Goal: Transaction & Acquisition: Book appointment/travel/reservation

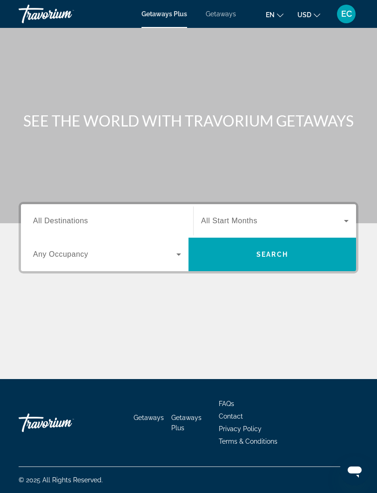
click at [76, 221] on span "All Destinations" at bounding box center [60, 221] width 55 height 8
click at [76, 221] on input "Destination All Destinations" at bounding box center [107, 221] width 148 height 11
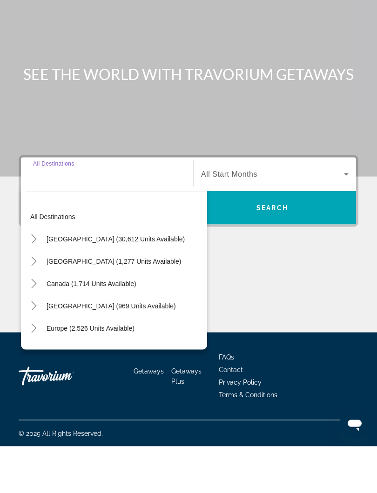
scroll to position [9, 0]
click at [40, 345] on mat-icon "Toggle Caribbean & Atlantic Islands (969 units available)" at bounding box center [34, 353] width 16 height 16
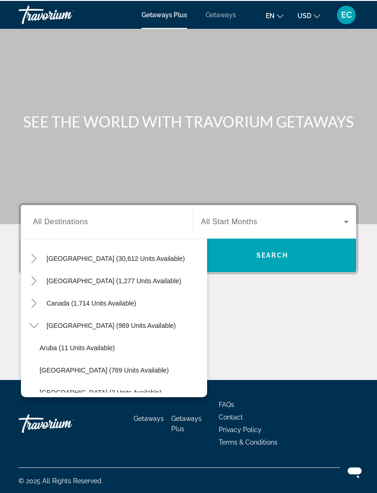
scroll to position [27, 0]
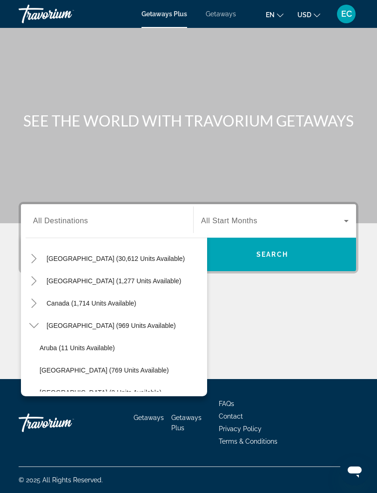
click at [224, 16] on span "Getaways" at bounding box center [221, 13] width 30 height 7
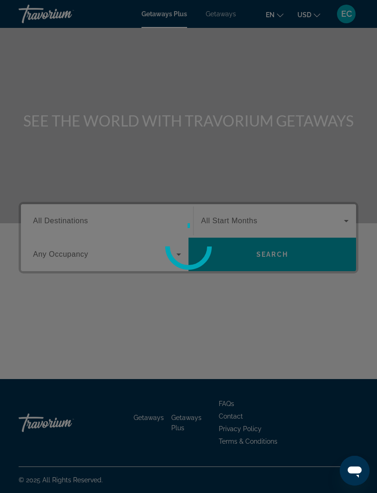
click at [225, 13] on div at bounding box center [188, 246] width 377 height 493
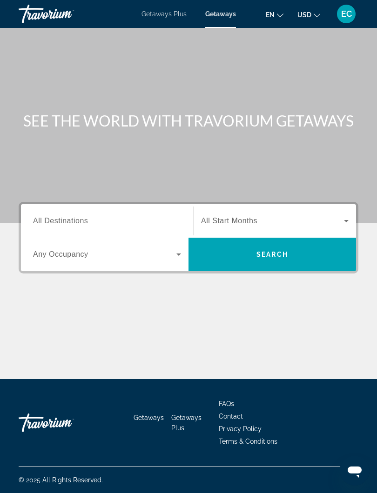
click at [62, 221] on span "All Destinations" at bounding box center [60, 221] width 55 height 8
click at [62, 221] on input "Destination All Destinations" at bounding box center [107, 221] width 148 height 11
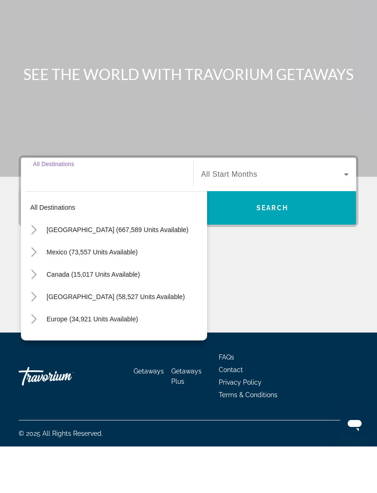
scroll to position [9, 0]
click at [40, 335] on mat-icon "Toggle Caribbean & Atlantic Islands (58,527 units available)" at bounding box center [34, 343] width 16 height 16
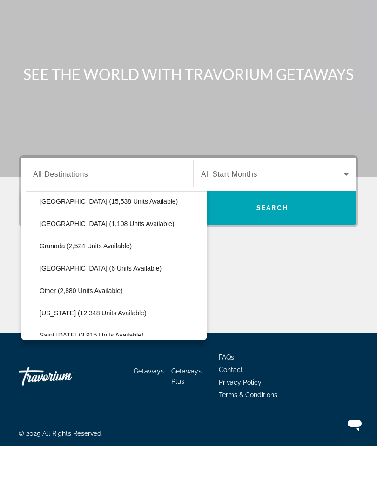
scroll to position [185, 0]
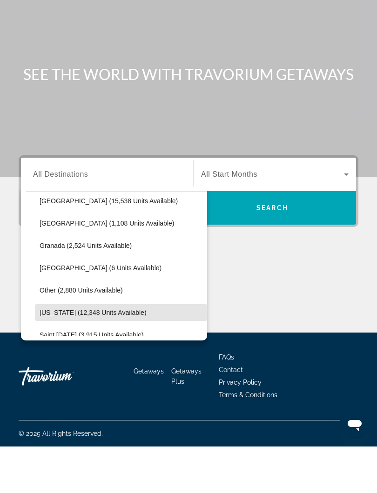
click at [107, 355] on span "Puerto Rico (12,348 units available)" at bounding box center [93, 358] width 107 height 7
type input "**********"
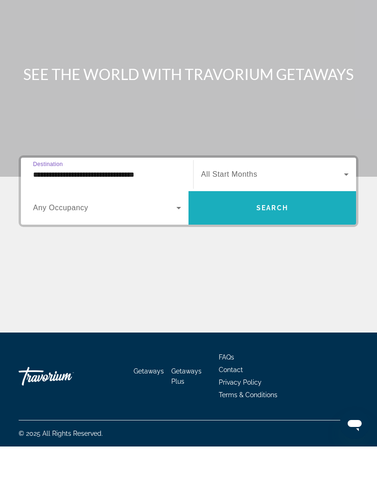
click at [276, 243] on span "Search widget" at bounding box center [271, 254] width 167 height 22
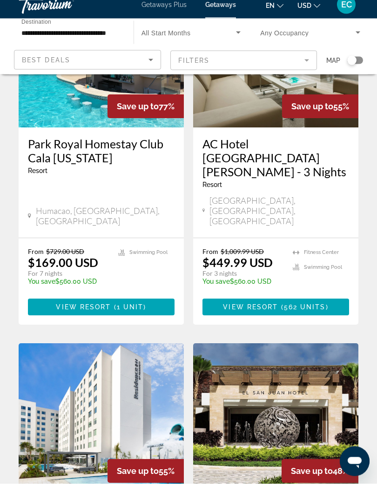
scroll to position [128, 0]
click at [133, 313] on span "1 unit" at bounding box center [130, 316] width 27 height 7
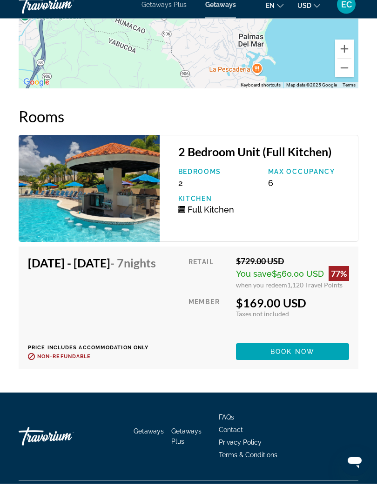
scroll to position [1817, 0]
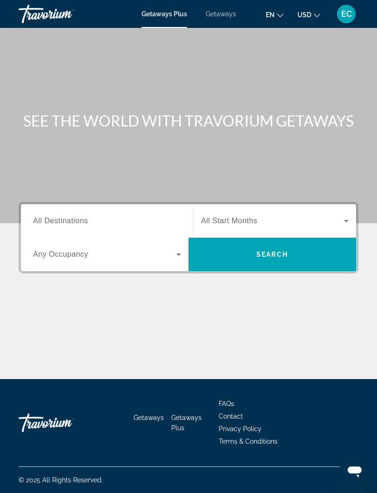
click at [222, 17] on span "Getaways" at bounding box center [221, 13] width 30 height 7
click at [53, 218] on span "All Destinations" at bounding box center [60, 221] width 55 height 8
click at [53, 218] on input "Destination All Destinations" at bounding box center [107, 221] width 148 height 11
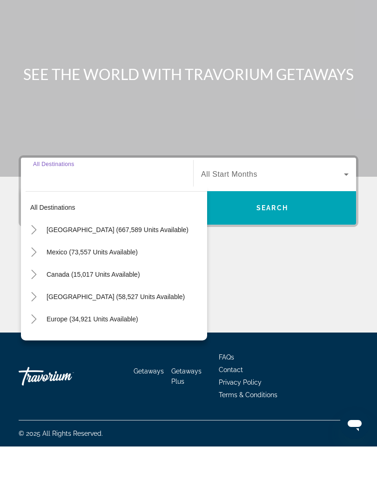
scroll to position [9, 0]
click at [37, 272] on icon "Toggle United States (667,589 units available)" at bounding box center [33, 276] width 9 height 9
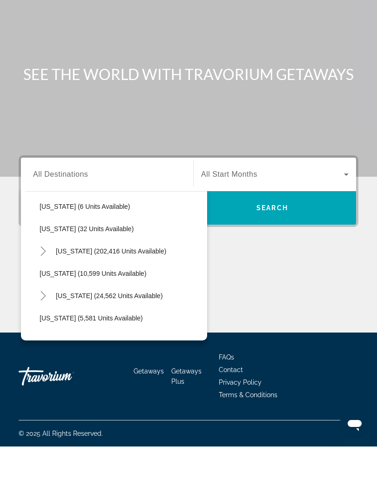
scroll to position [136, 0]
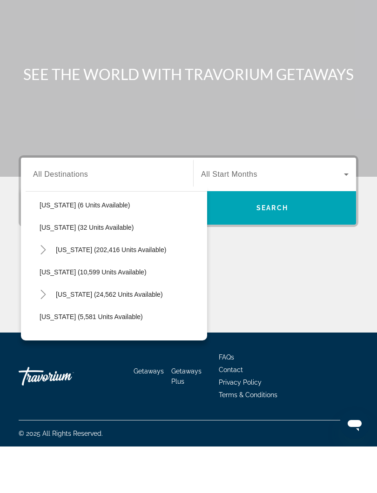
click at [48, 288] on mat-icon "Toggle Florida (202,416 units available)" at bounding box center [43, 296] width 16 height 16
click at [144, 315] on span "[GEOGRAPHIC_DATA] (85,397 units available)" at bounding box center [118, 318] width 138 height 7
type input "**********"
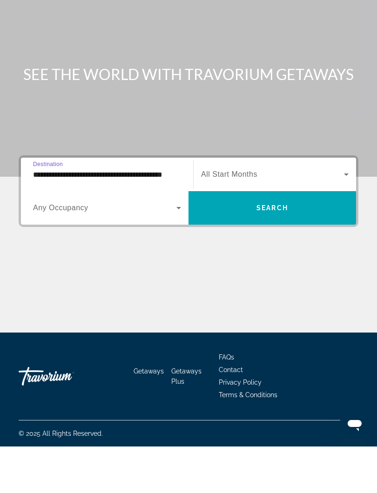
click at [281, 251] on span "Search" at bounding box center [272, 254] width 32 height 7
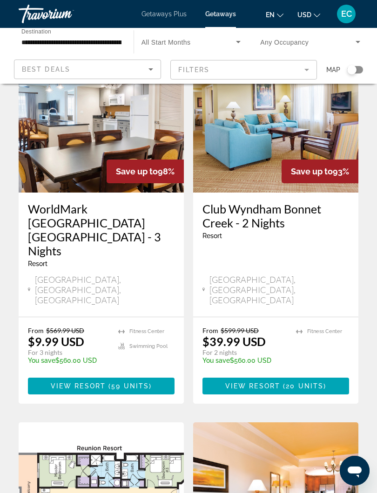
scroll to position [451, 0]
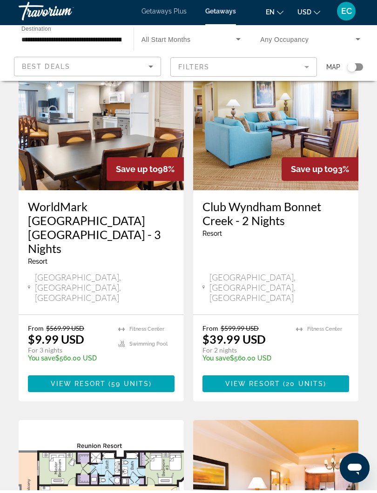
click at [302, 375] on span "Main content" at bounding box center [275, 386] width 147 height 22
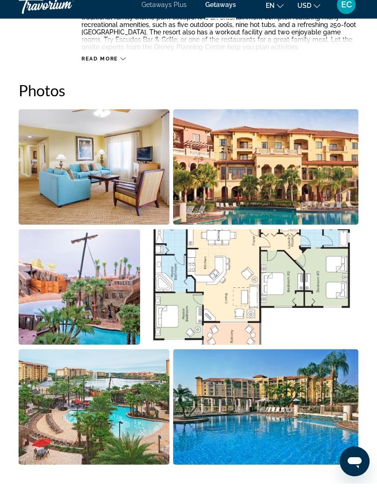
scroll to position [573, 0]
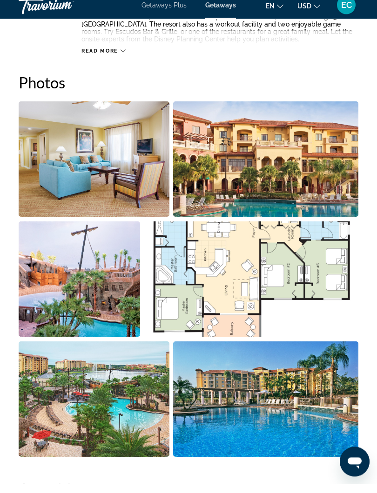
click at [289, 174] on img "Open full-screen image slider" at bounding box center [266, 168] width 186 height 115
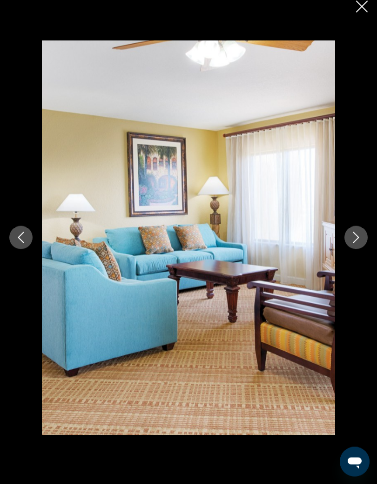
click at [354, 242] on icon "Next image" at bounding box center [356, 246] width 6 height 11
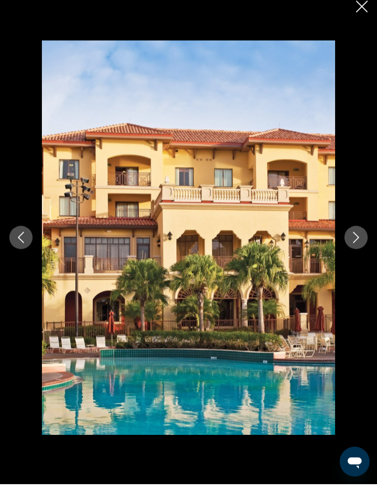
click at [350, 242] on button "Next image" at bounding box center [355, 246] width 23 height 23
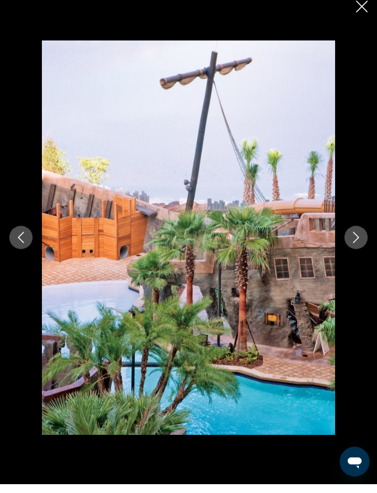
click at [351, 243] on button "Next image" at bounding box center [355, 246] width 23 height 23
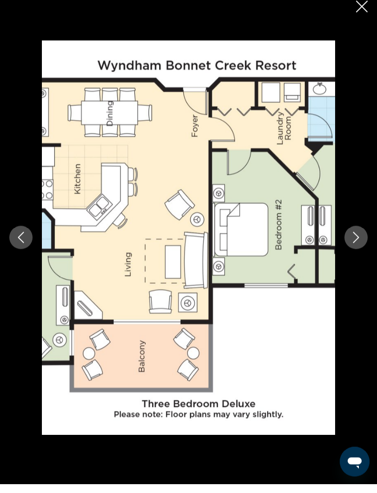
click at [354, 242] on icon "Next image" at bounding box center [356, 246] width 6 height 11
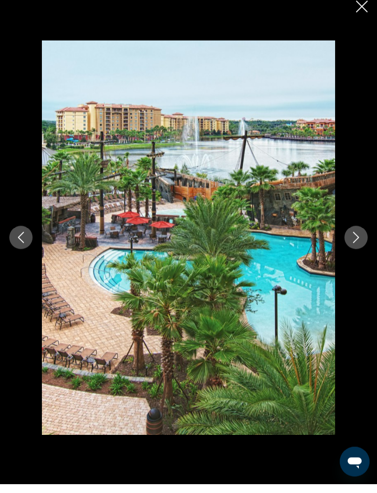
click at [358, 245] on button "Next image" at bounding box center [355, 246] width 23 height 23
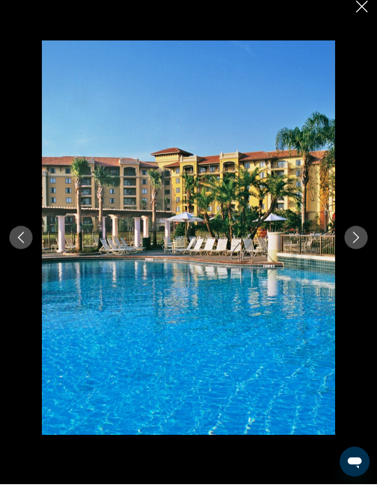
click at [356, 241] on icon "Next image" at bounding box center [355, 246] width 11 height 11
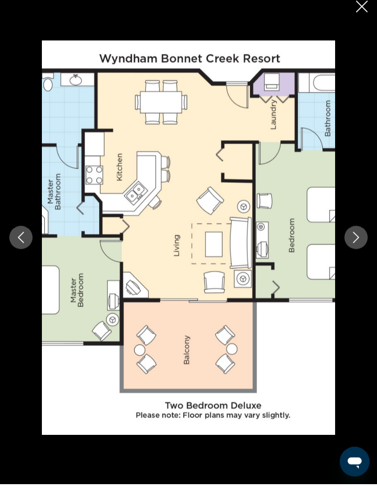
click at [367, 10] on icon "Close slideshow" at bounding box center [362, 16] width 12 height 12
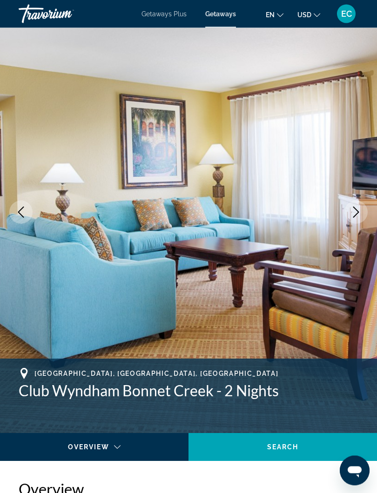
scroll to position [0, 0]
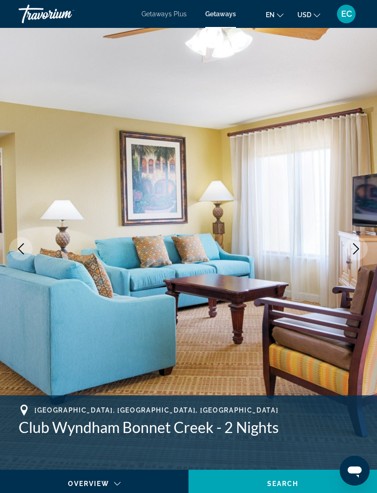
click at [348, 247] on button "Next image" at bounding box center [355, 248] width 23 height 23
